Goal: Task Accomplishment & Management: Use online tool/utility

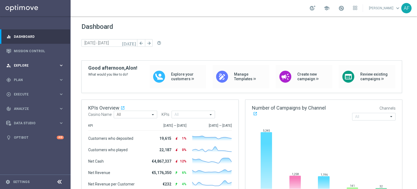
click at [42, 64] on span "Explore" at bounding box center [36, 65] width 45 height 3
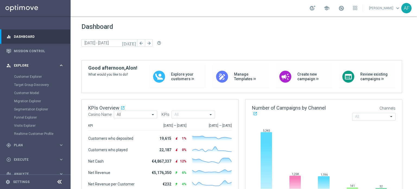
click at [36, 64] on span "Explore" at bounding box center [36, 65] width 45 height 3
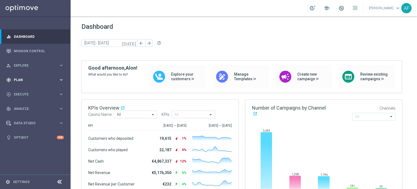
click at [38, 80] on span "Plan" at bounding box center [36, 79] width 45 height 3
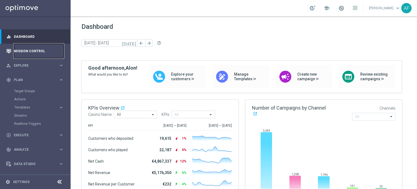
click at [23, 51] on link "Mission Control" at bounding box center [39, 51] width 50 height 14
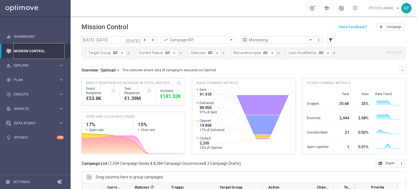
click at [40, 48] on link "Mission Control" at bounding box center [39, 51] width 50 height 14
click at [137, 40] on icon "[DATE]" at bounding box center [133, 39] width 15 height 5
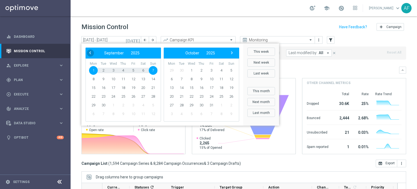
click at [89, 55] on span "‹" at bounding box center [90, 52] width 7 height 7
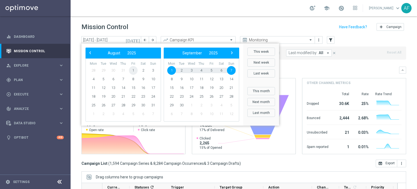
click at [134, 69] on span "1" at bounding box center [133, 70] width 9 height 9
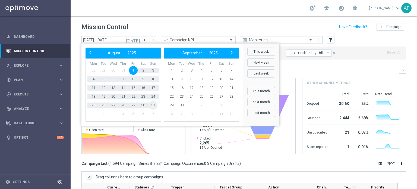
click at [155, 105] on span "31" at bounding box center [153, 105] width 9 height 9
type input "[DATE] - [DATE]"
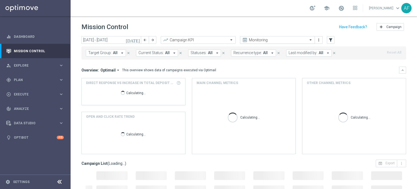
click at [312, 40] on span at bounding box center [311, 39] width 7 height 5
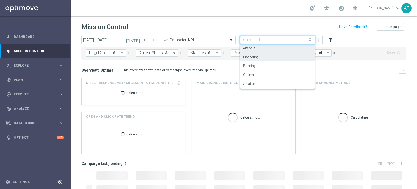
click at [283, 30] on div "Mission Control add Campaign" at bounding box center [243, 27] width 325 height 11
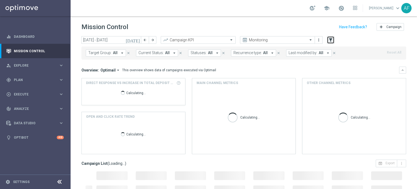
click at [331, 39] on icon "filter_alt" at bounding box center [330, 39] width 5 height 5
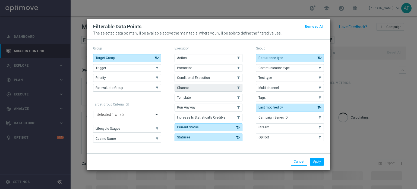
click at [200, 87] on button "Channel" at bounding box center [209, 88] width 68 height 8
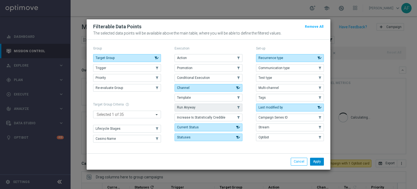
click at [318, 160] on button "Apply" at bounding box center [317, 161] width 14 height 8
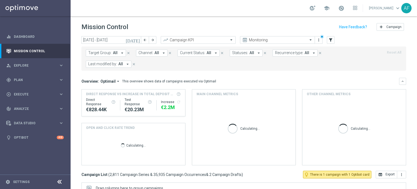
click at [161, 51] on icon "arrow_drop_down" at bounding box center [163, 52] width 5 height 5
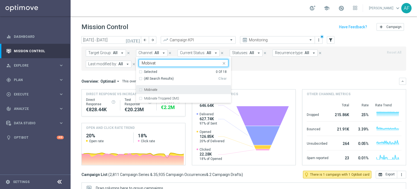
click at [145, 90] on label "Mobivate" at bounding box center [150, 89] width 13 height 3
type input "Mobivat"
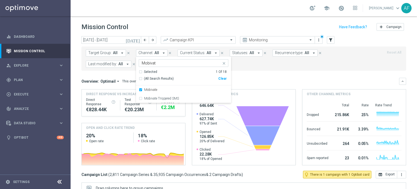
click at [283, 72] on mini-dashboard "Overview: Optimail arrow_drop_down This overview shows data of campaigns execut…" at bounding box center [243, 121] width 325 height 100
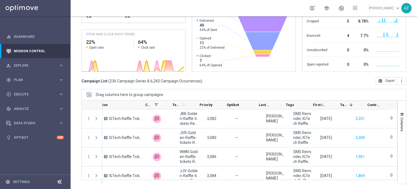
scroll to position [0, 172]
drag, startPoint x: 361, startPoint y: 103, endPoint x: 358, endPoint y: 106, distance: 4.6
click at [358, 106] on div "Targeted Customers 1" at bounding box center [349, 104] width 28 height 9
click at [350, 106] on span at bounding box center [352, 104] width 4 height 4
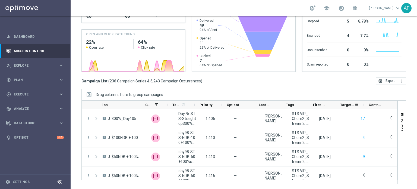
click at [350, 106] on div "Targeted Customers" at bounding box center [347, 104] width 14 height 8
click at [344, 106] on span "Targeted Customers" at bounding box center [344, 105] width 8 height 4
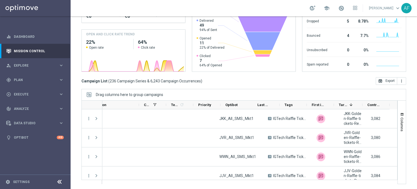
scroll to position [0, 173]
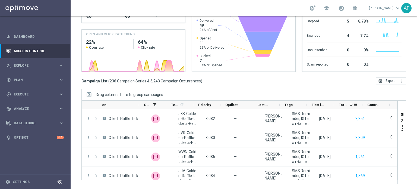
click at [361, 103] on div "Targeted Customers 1" at bounding box center [348, 104] width 28 height 9
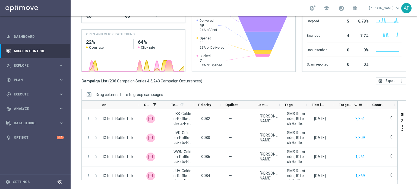
drag, startPoint x: 362, startPoint y: 103, endPoint x: 366, endPoint y: 105, distance: 5.1
click at [366, 105] on div at bounding box center [367, 104] width 2 height 8
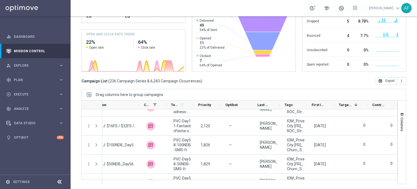
scroll to position [0, 0]
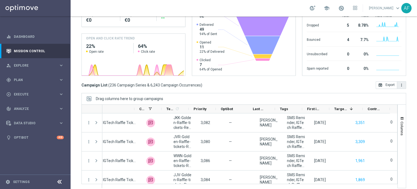
click at [399, 84] on icon "more_vert" at bounding box center [401, 85] width 4 height 4
click at [356, 83] on div "Campaign List ( 236 Campaign Series & 6,243 Campaign Occurrences ) open_in_brow…" at bounding box center [243, 85] width 325 height 8
click at [382, 84] on button "open_in_browser Export" at bounding box center [386, 85] width 21 height 8
click at [400, 84] on button "more_vert" at bounding box center [401, 85] width 9 height 8
click at [386, 94] on span "Export with occurrences" at bounding box center [384, 95] width 36 height 4
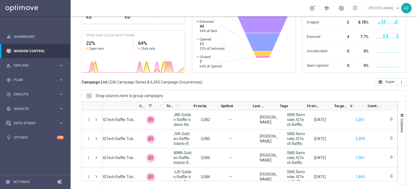
scroll to position [93, 0]
